Goal: Find specific page/section: Locate a particular part of the current website

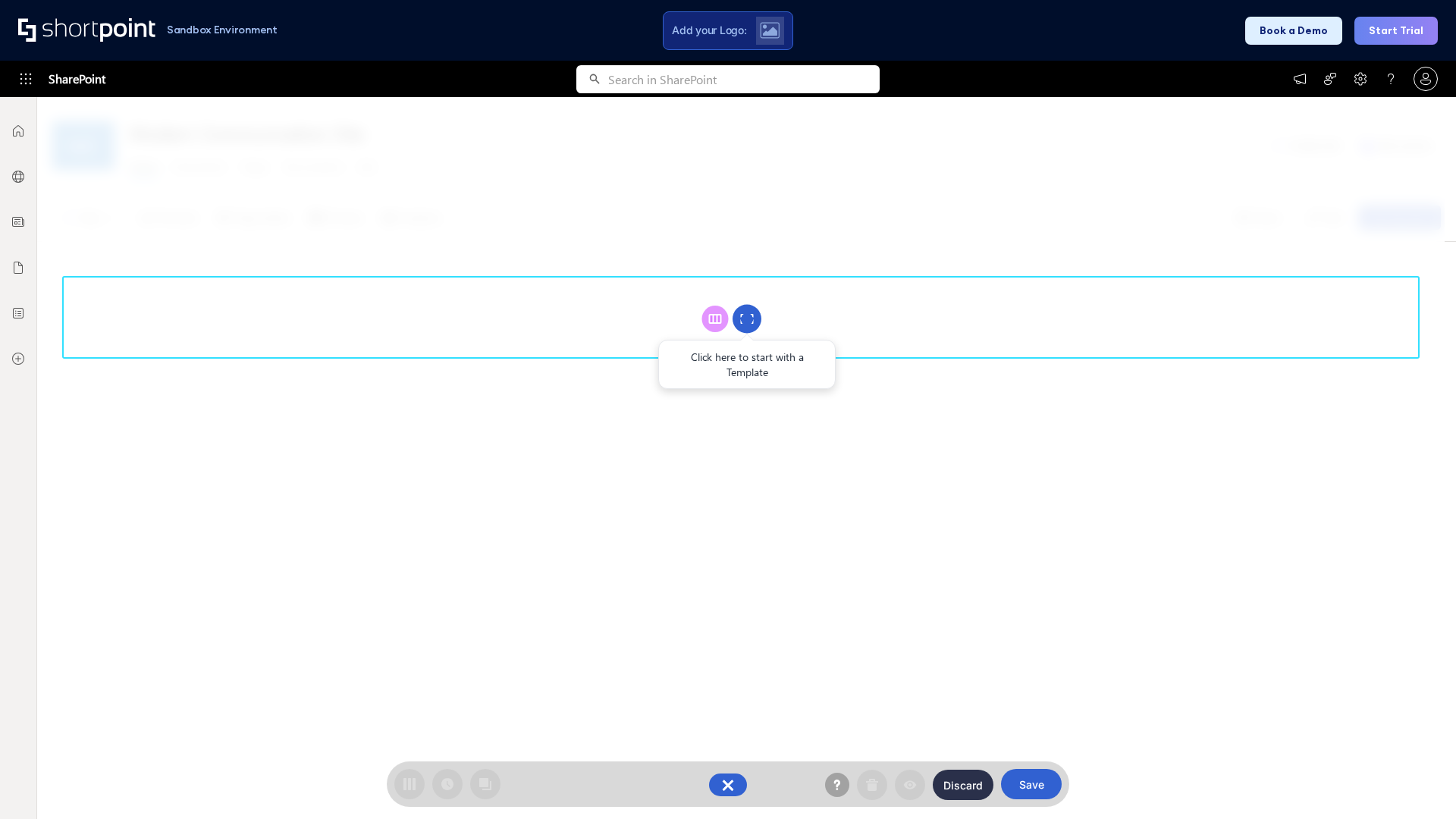
click at [747, 318] on circle at bounding box center [747, 319] width 29 height 29
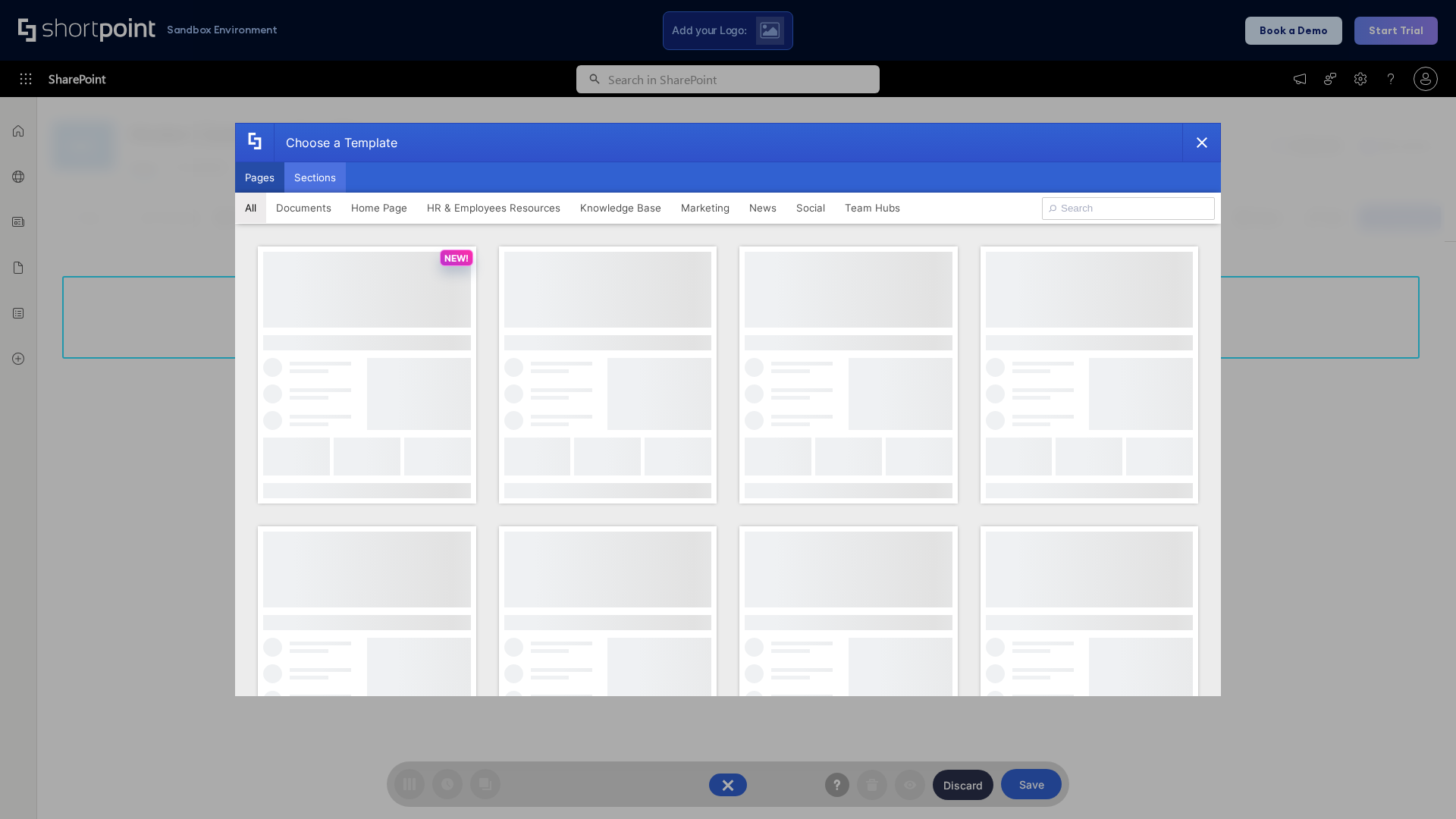
click at [314, 177] on button "Sections" at bounding box center [315, 178] width 61 height 31
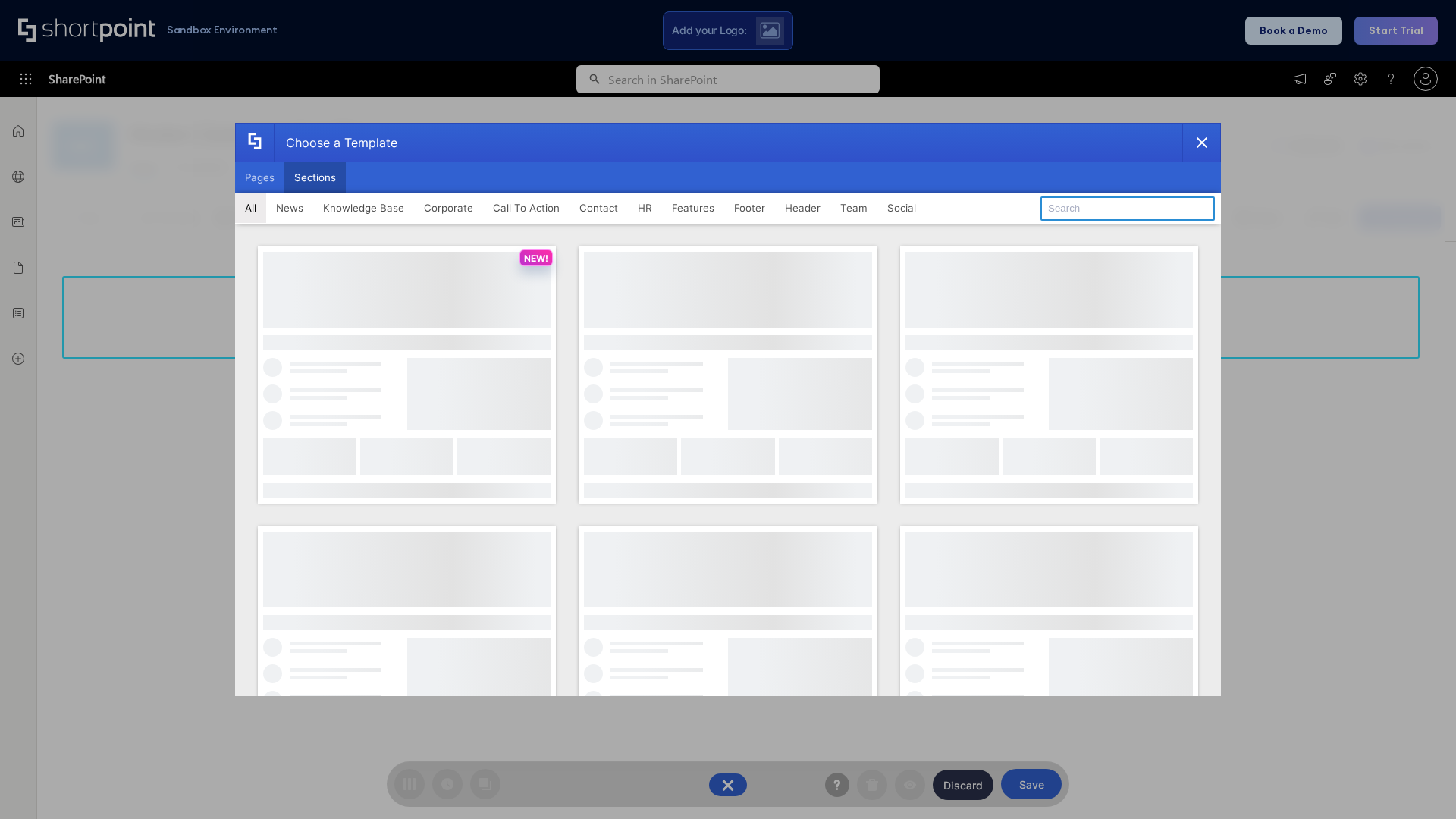
type input "FAQ 4"
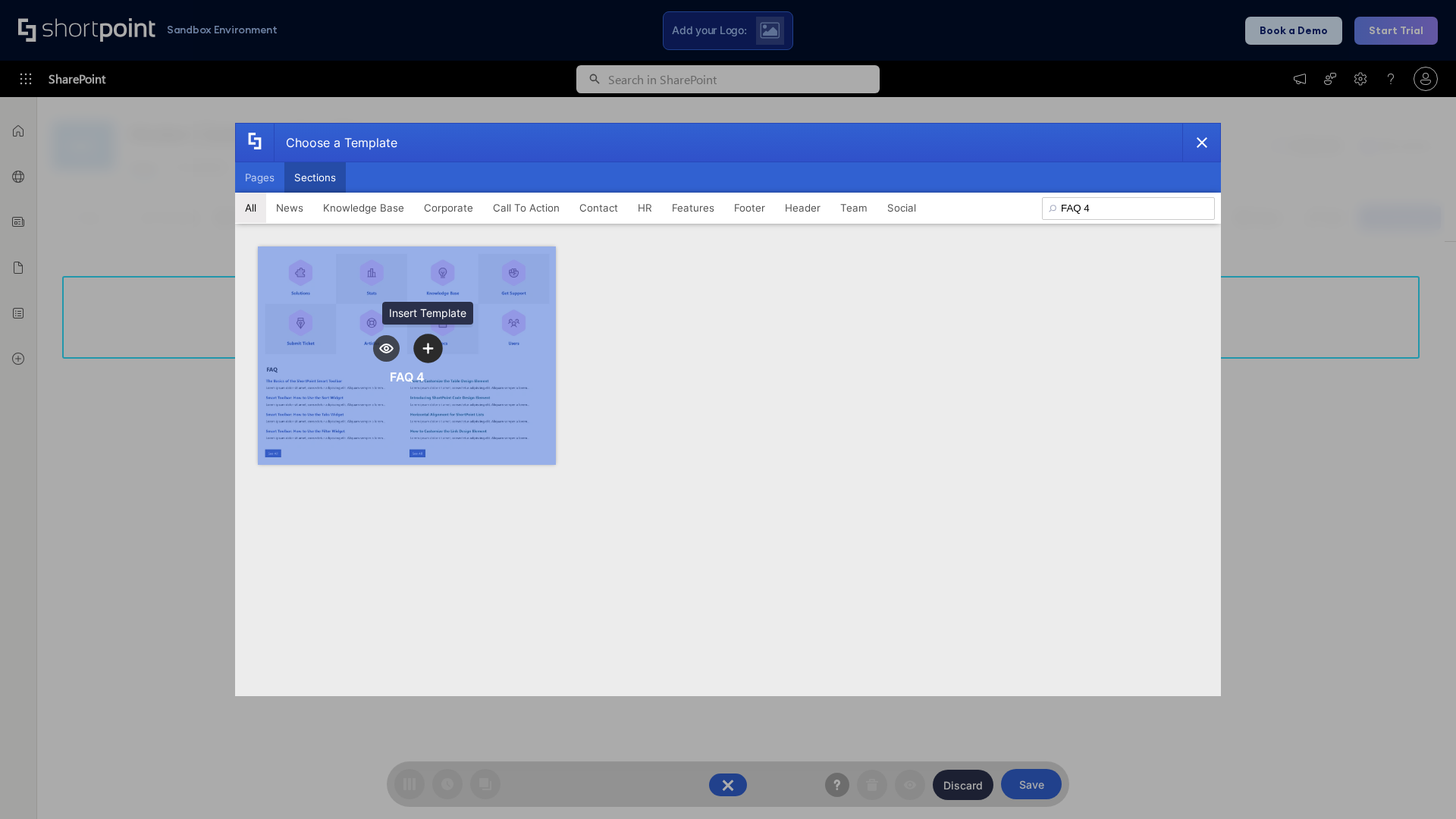
click at [427, 348] on icon "template selector" at bounding box center [427, 348] width 11 height 11
